Goal: Find specific page/section: Find specific page/section

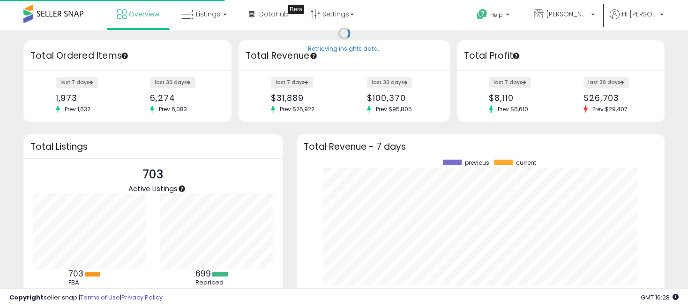
scroll to position [130, 349]
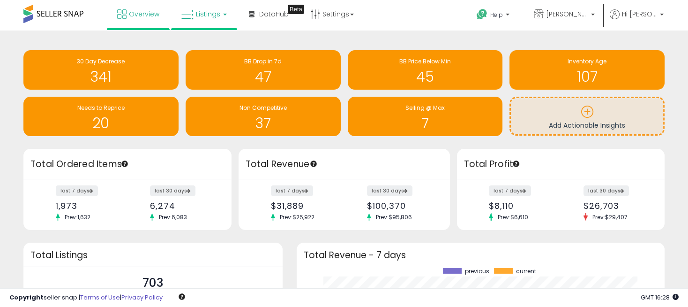
click at [224, 11] on link "Listings" at bounding box center [204, 14] width 60 height 28
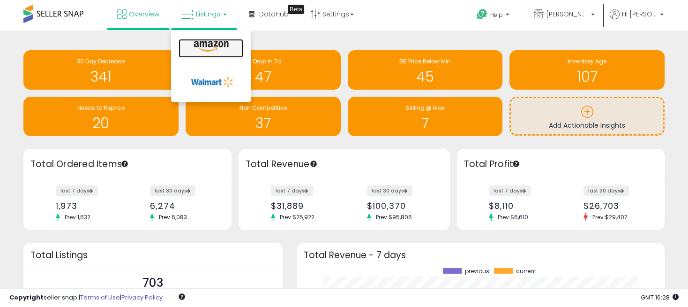
click at [214, 49] on icon at bounding box center [211, 46] width 41 height 12
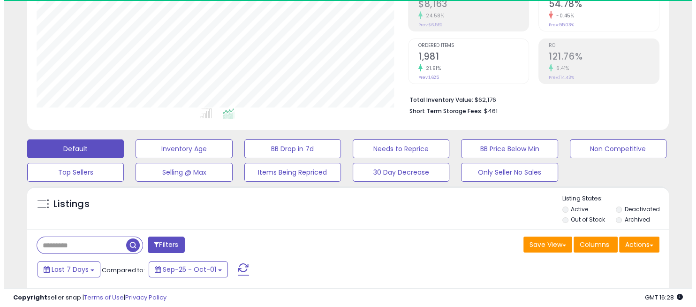
scroll to position [192, 371]
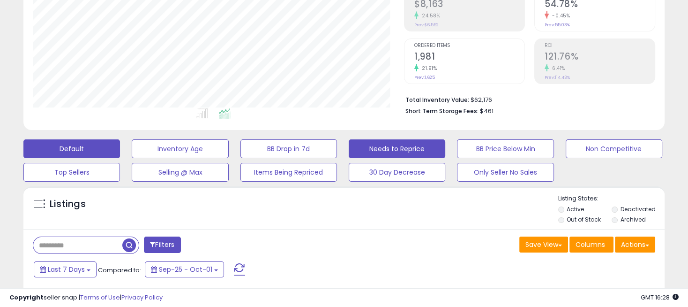
click at [401, 143] on button "Needs to Reprice" at bounding box center [397, 148] width 97 height 19
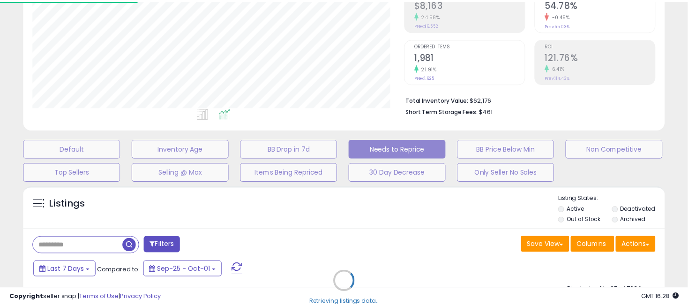
scroll to position [192, 376]
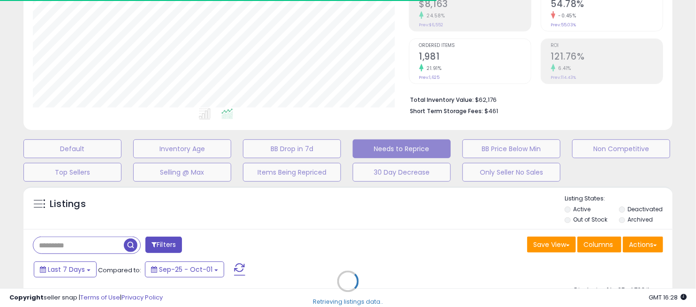
select select "**"
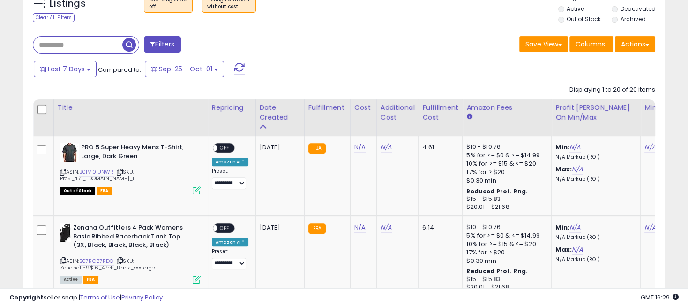
scroll to position [460, 0]
